Goal: Information Seeking & Learning: Learn about a topic

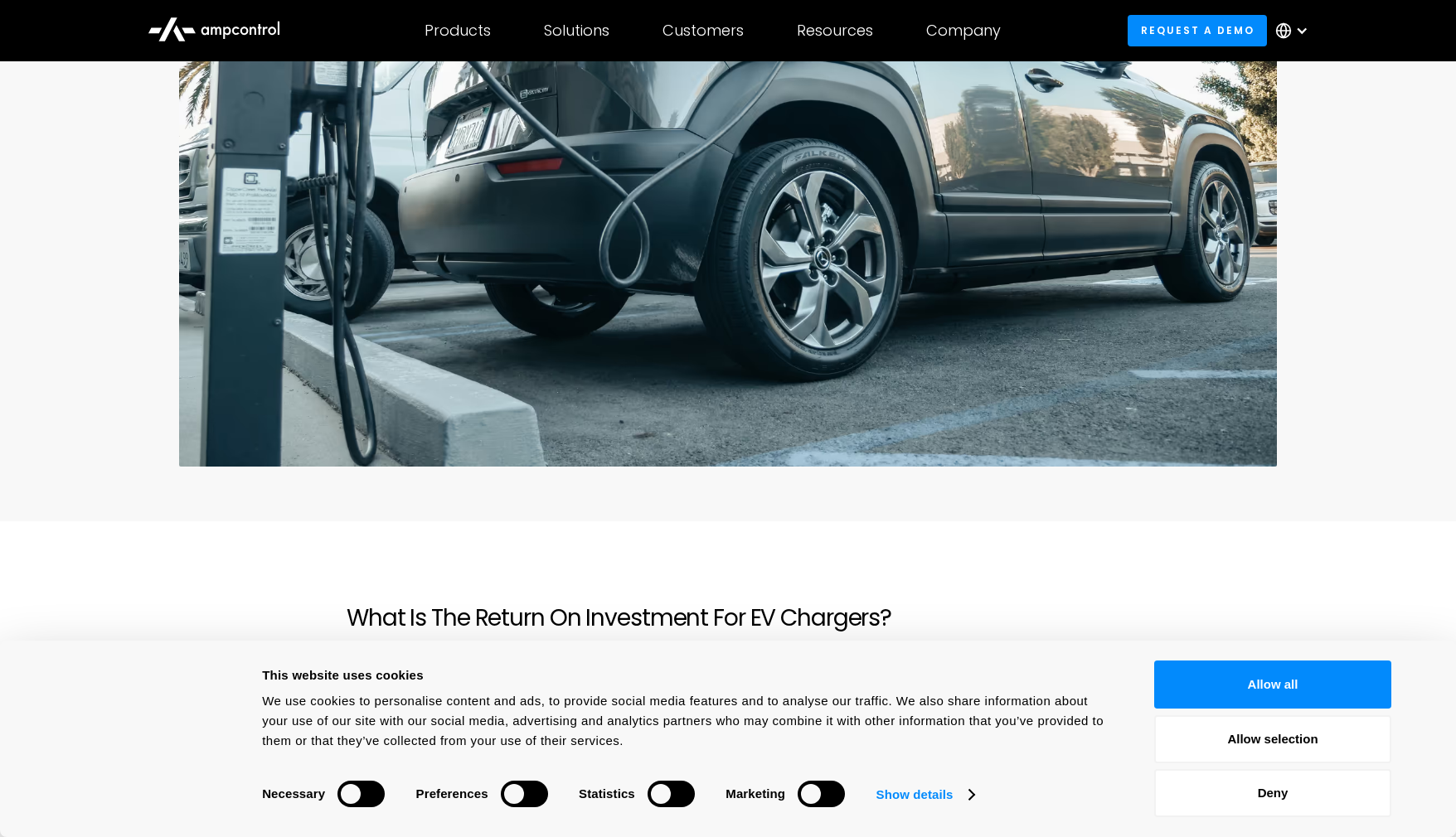
scroll to position [497, 0]
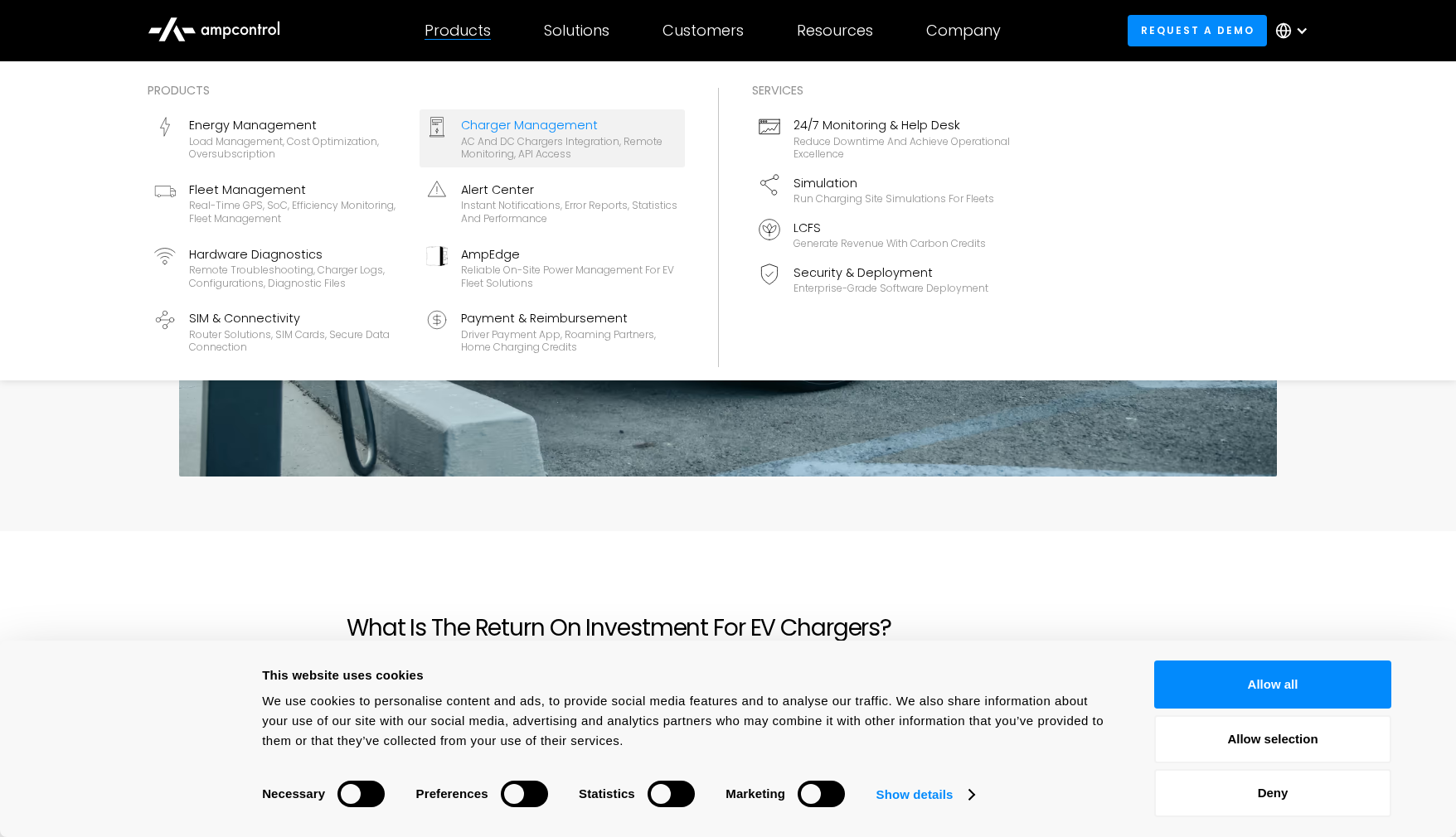
click at [556, 138] on div "AC and DC chargers integration, remote monitoring, API access" at bounding box center [570, 147] width 217 height 25
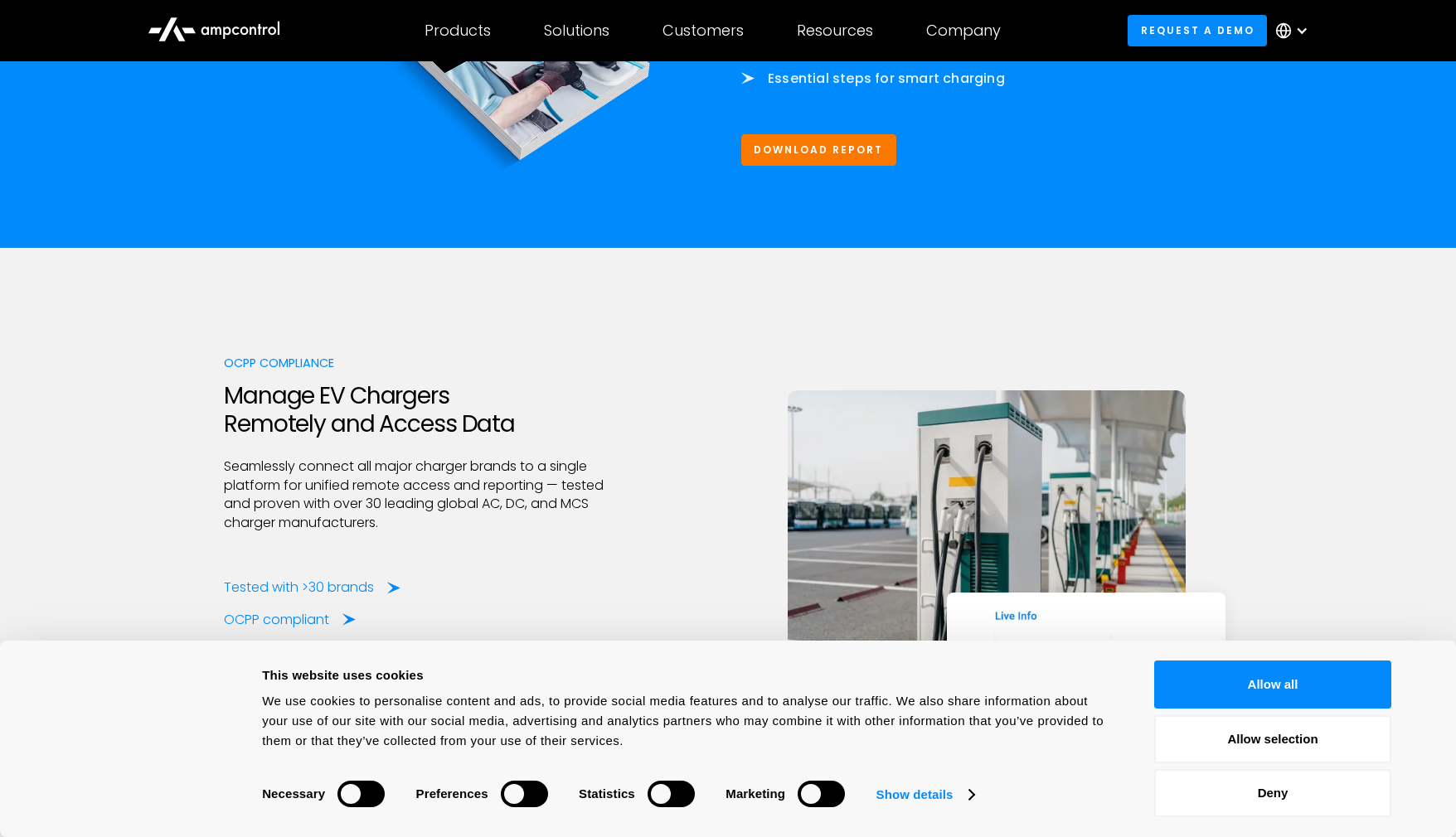
scroll to position [2486, 0]
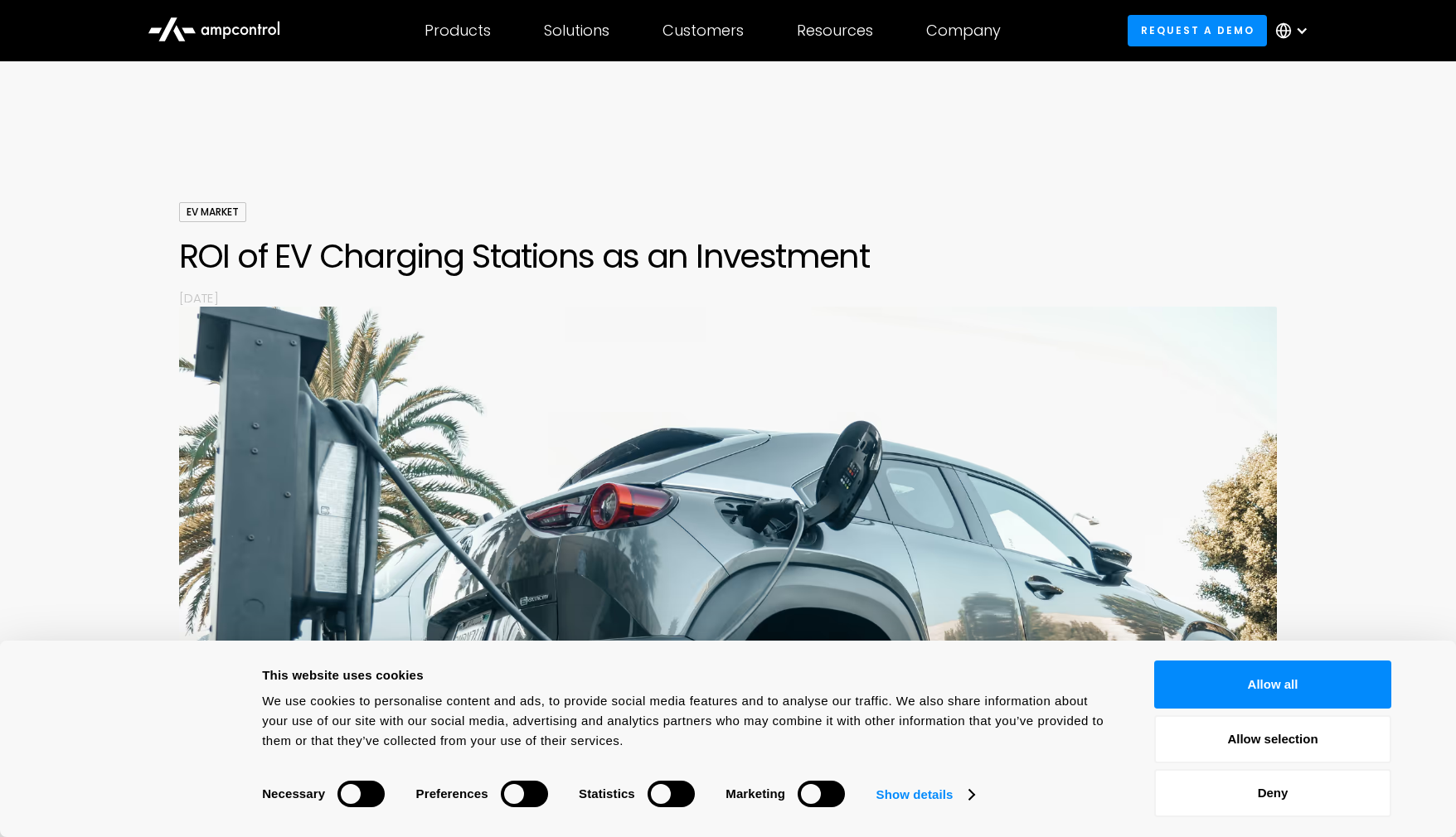
click at [882, 249] on h1 "ROI of EV Charging Stations as an Investment" at bounding box center [728, 256] width 1098 height 39
